Goal: Find specific page/section: Find specific page/section

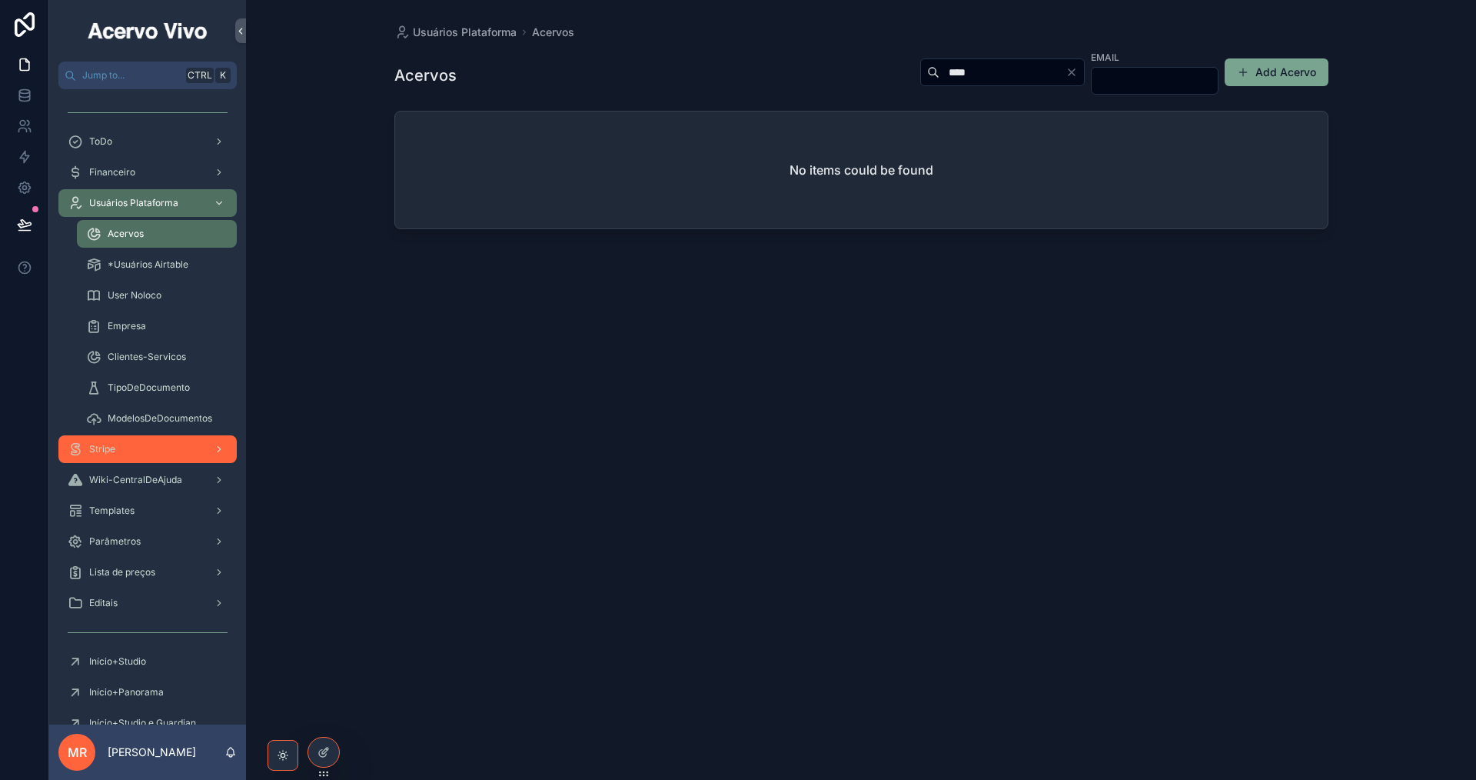
click at [142, 448] on div "Stripe" at bounding box center [148, 449] width 160 height 25
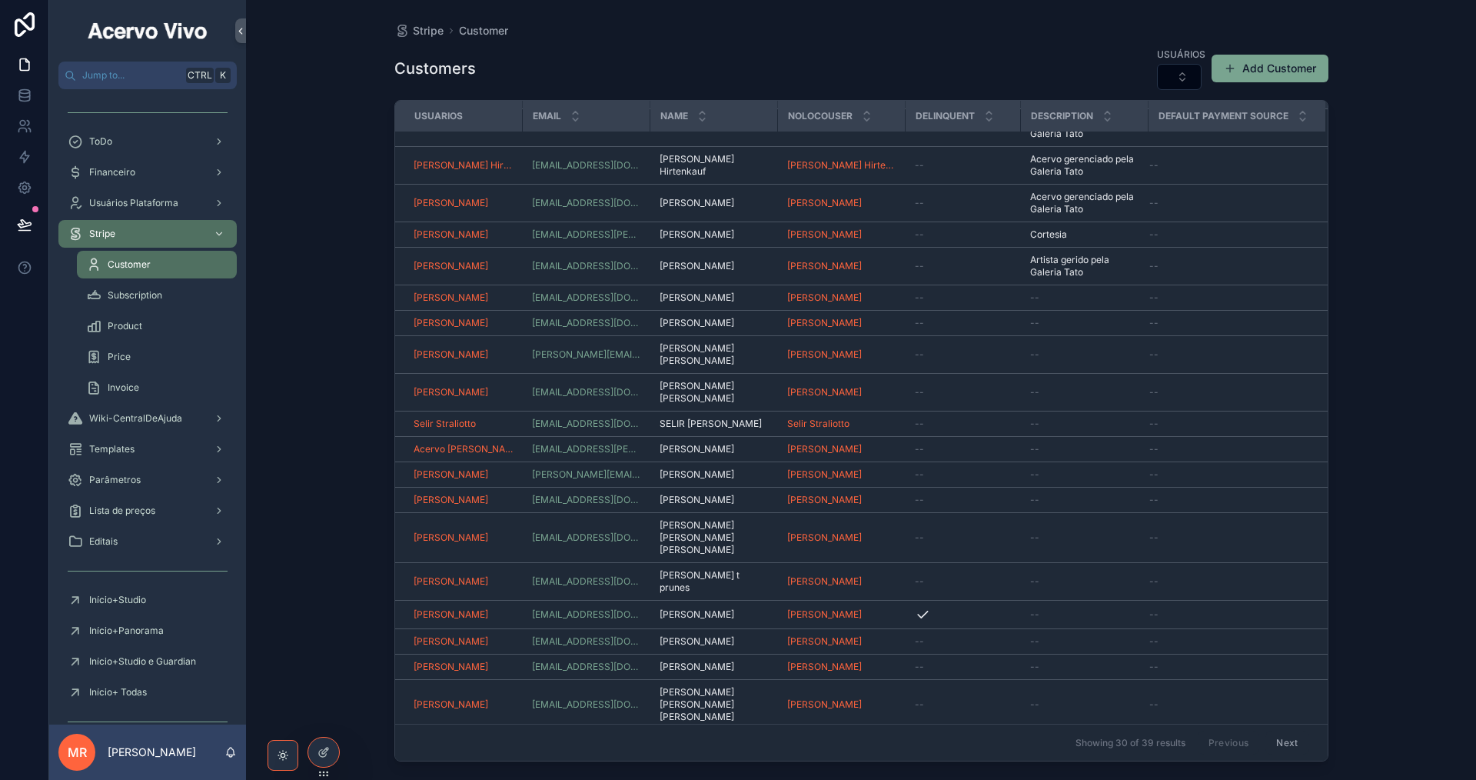
scroll to position [360, 0]
